Goal: Transaction & Acquisition: Subscribe to service/newsletter

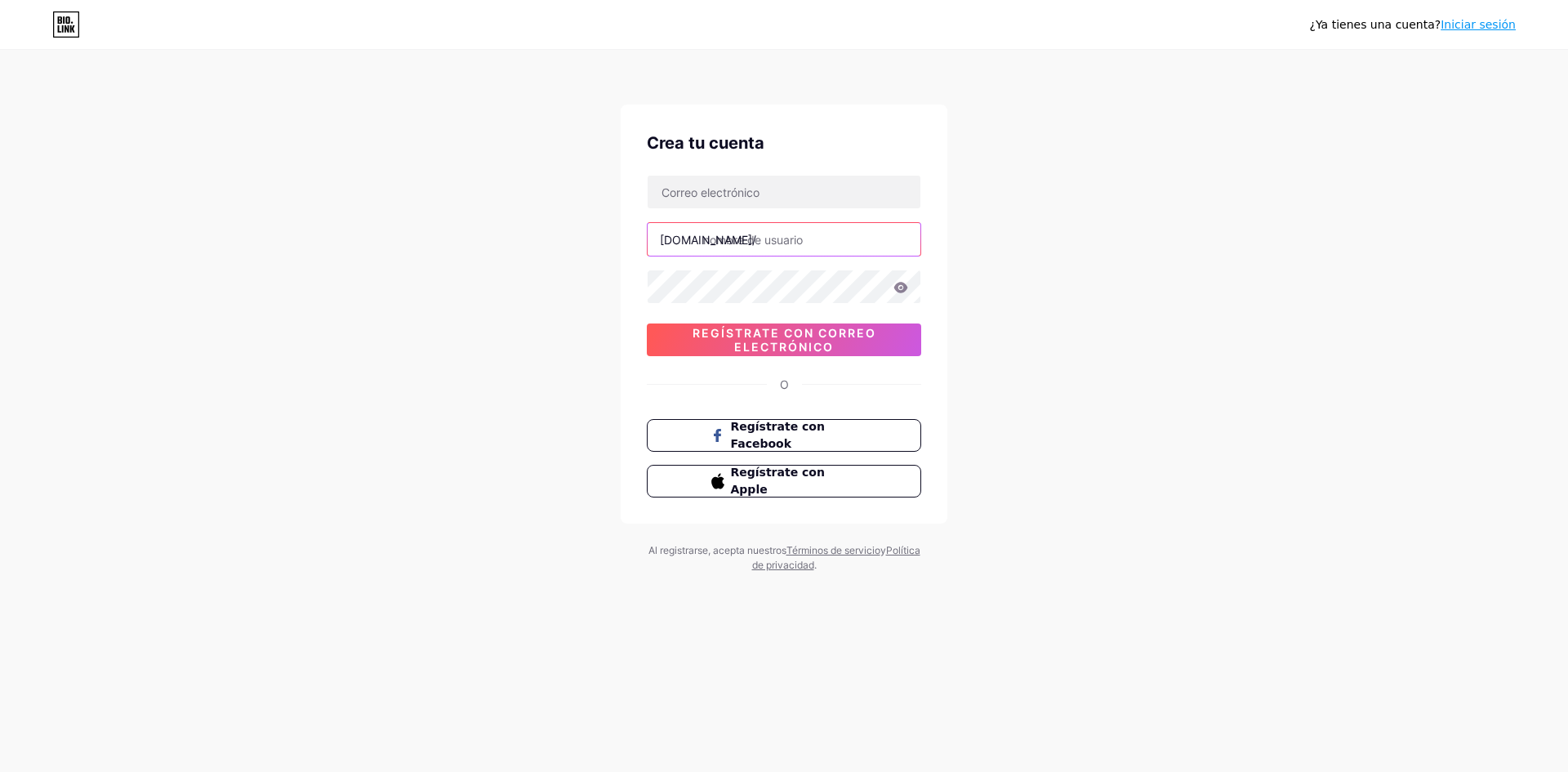
click at [789, 244] on input "text" at bounding box center [784, 240] width 273 height 33
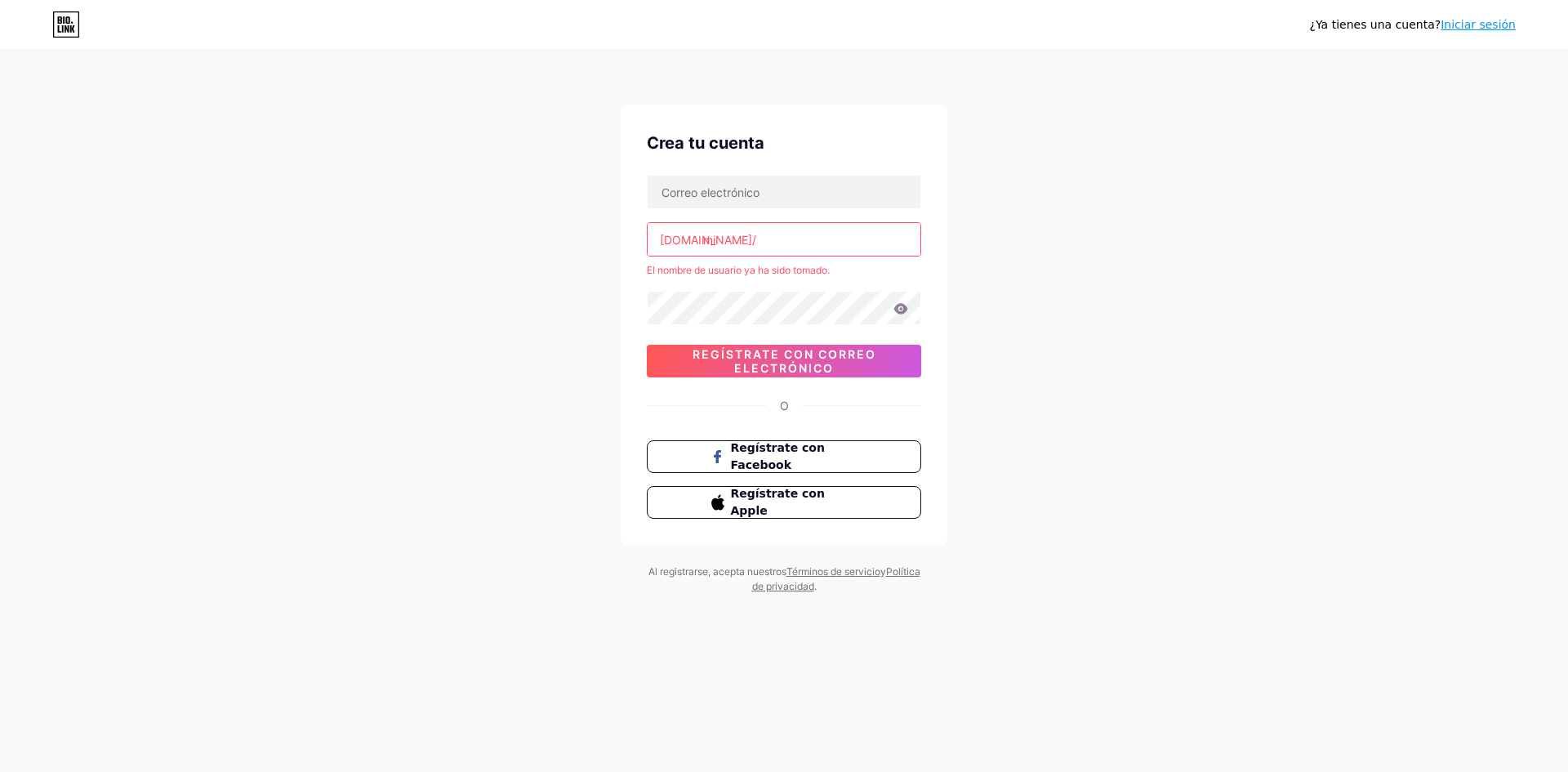
type input "m"
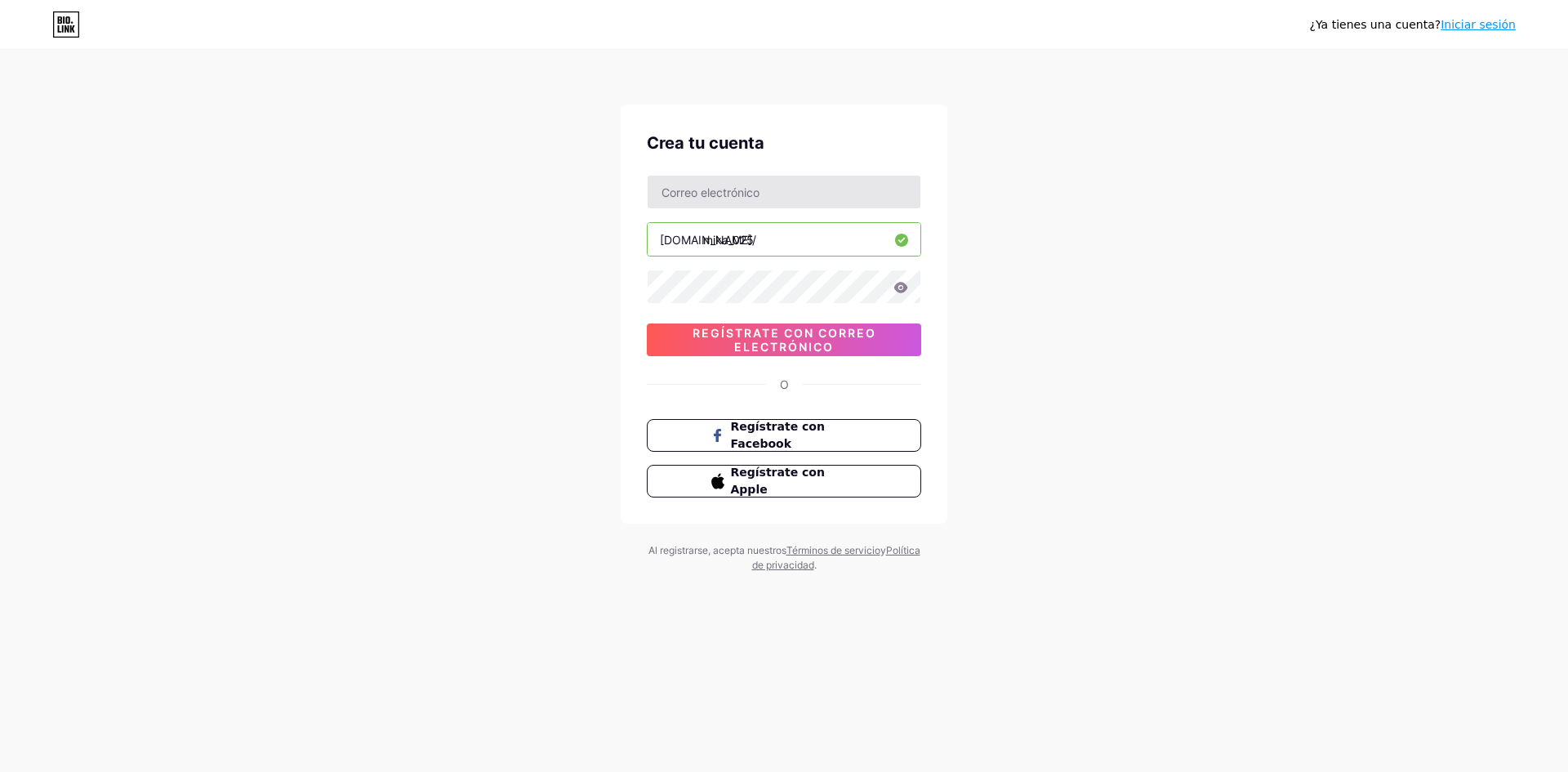
type input "mika_025"
click at [728, 189] on input "text" at bounding box center [784, 193] width 273 height 33
type input "[EMAIL_ADDRESS][DOMAIN_NAME]"
click at [895, 287] on icon at bounding box center [901, 288] width 15 height 12
click at [901, 288] on icon at bounding box center [901, 287] width 14 height 11
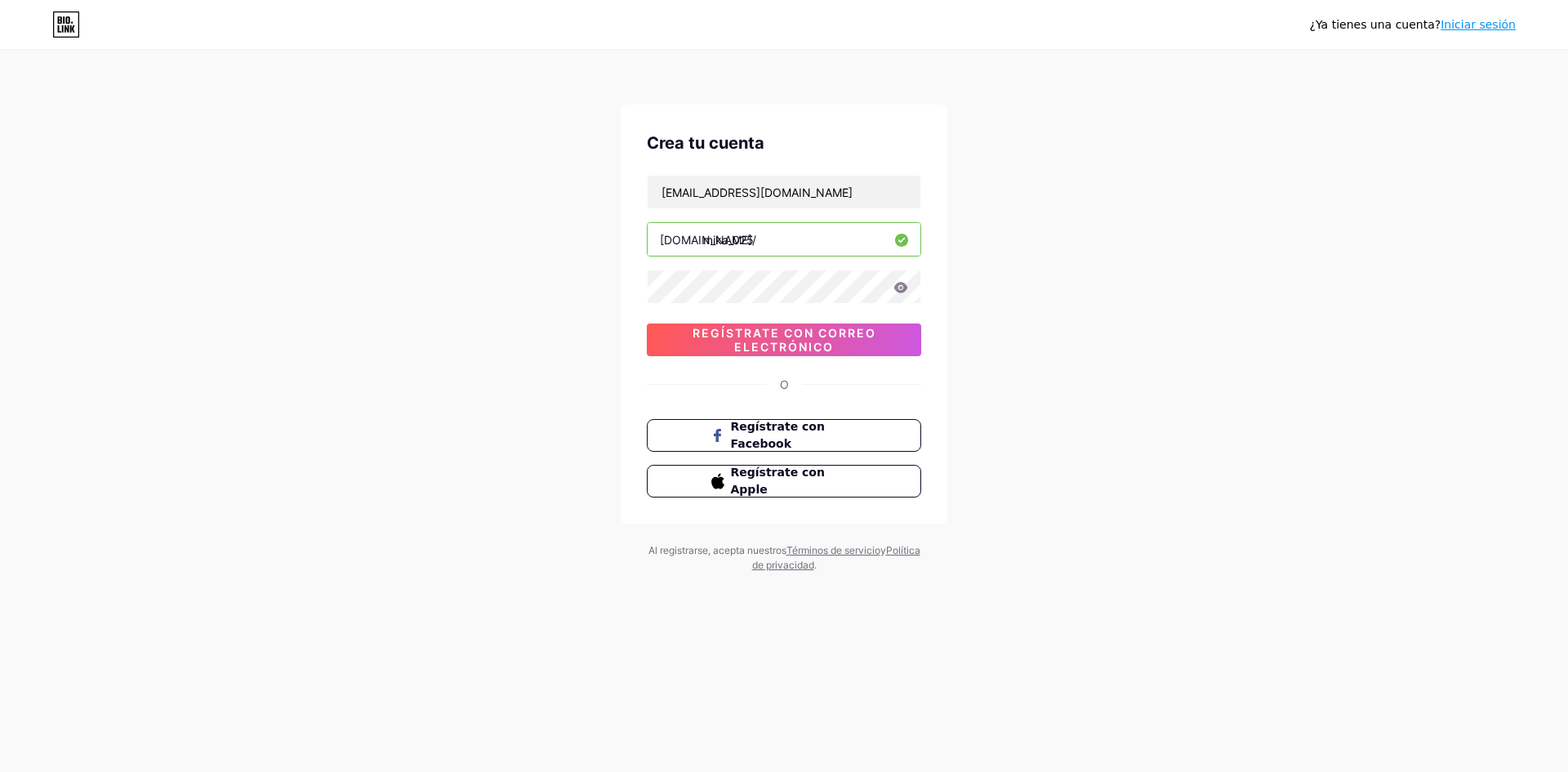
click at [904, 285] on icon at bounding box center [901, 287] width 14 height 11
click at [903, 288] on icon at bounding box center [901, 288] width 15 height 12
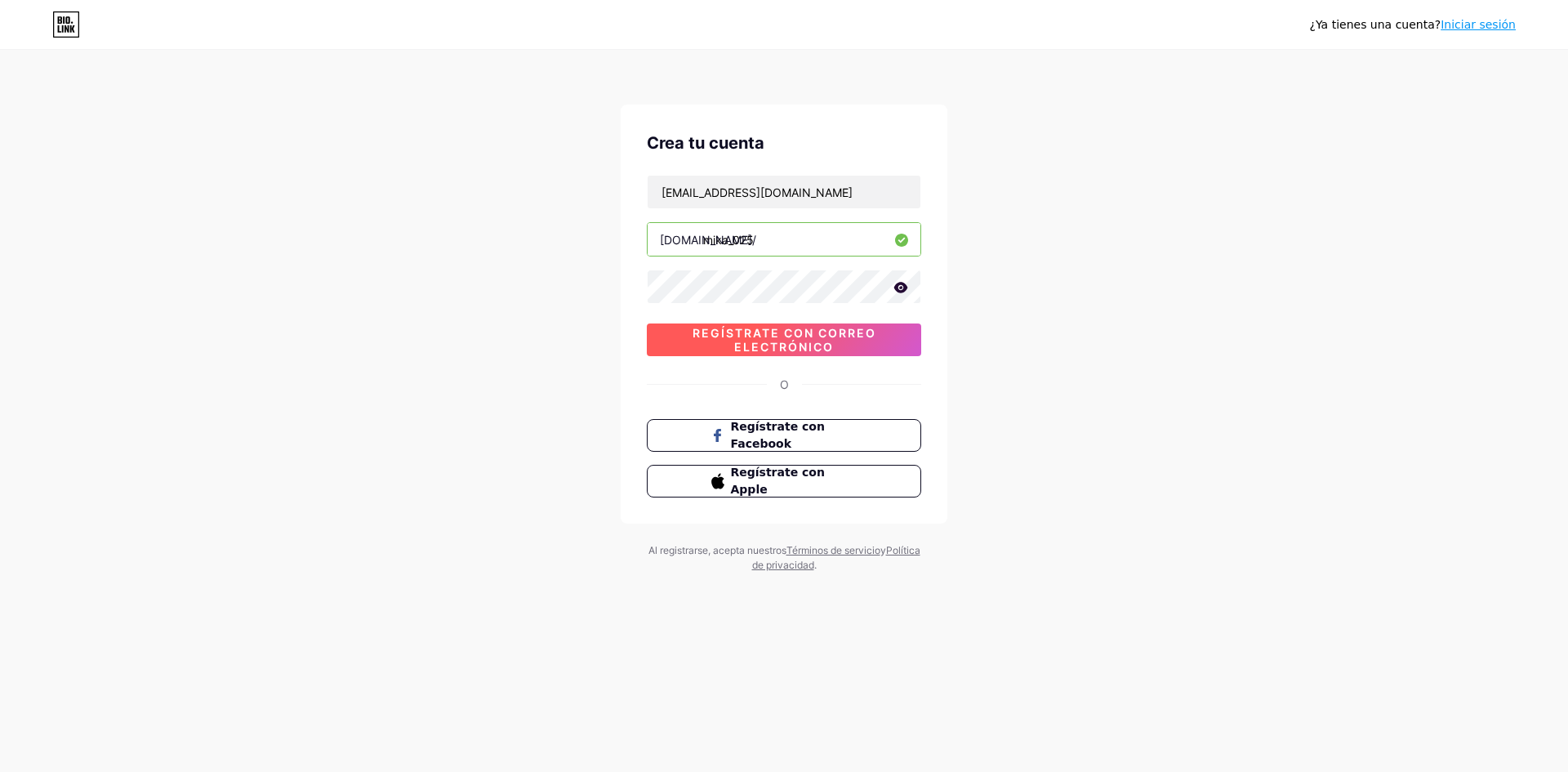
click at [739, 342] on font "Regístrate con correo electrónico" at bounding box center [784, 341] width 183 height 28
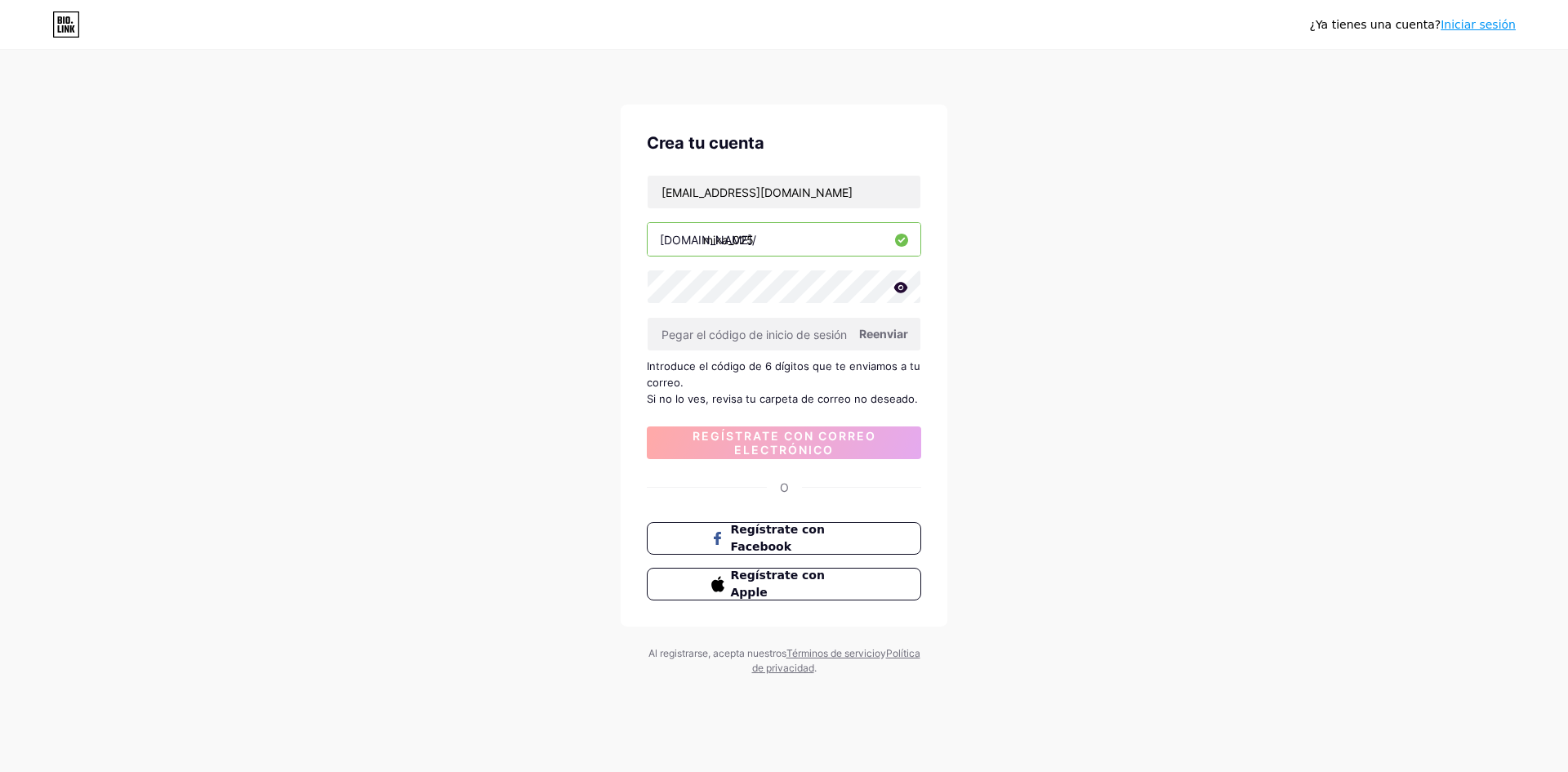
click at [896, 329] on font "Reenviar" at bounding box center [883, 333] width 49 height 14
click at [780, 324] on input "text" at bounding box center [784, 335] width 273 height 33
click at [879, 335] on font "Reenviar" at bounding box center [883, 333] width 49 height 14
click at [736, 337] on input "text" at bounding box center [784, 335] width 273 height 33
